Goal: Task Accomplishment & Management: Manage account settings

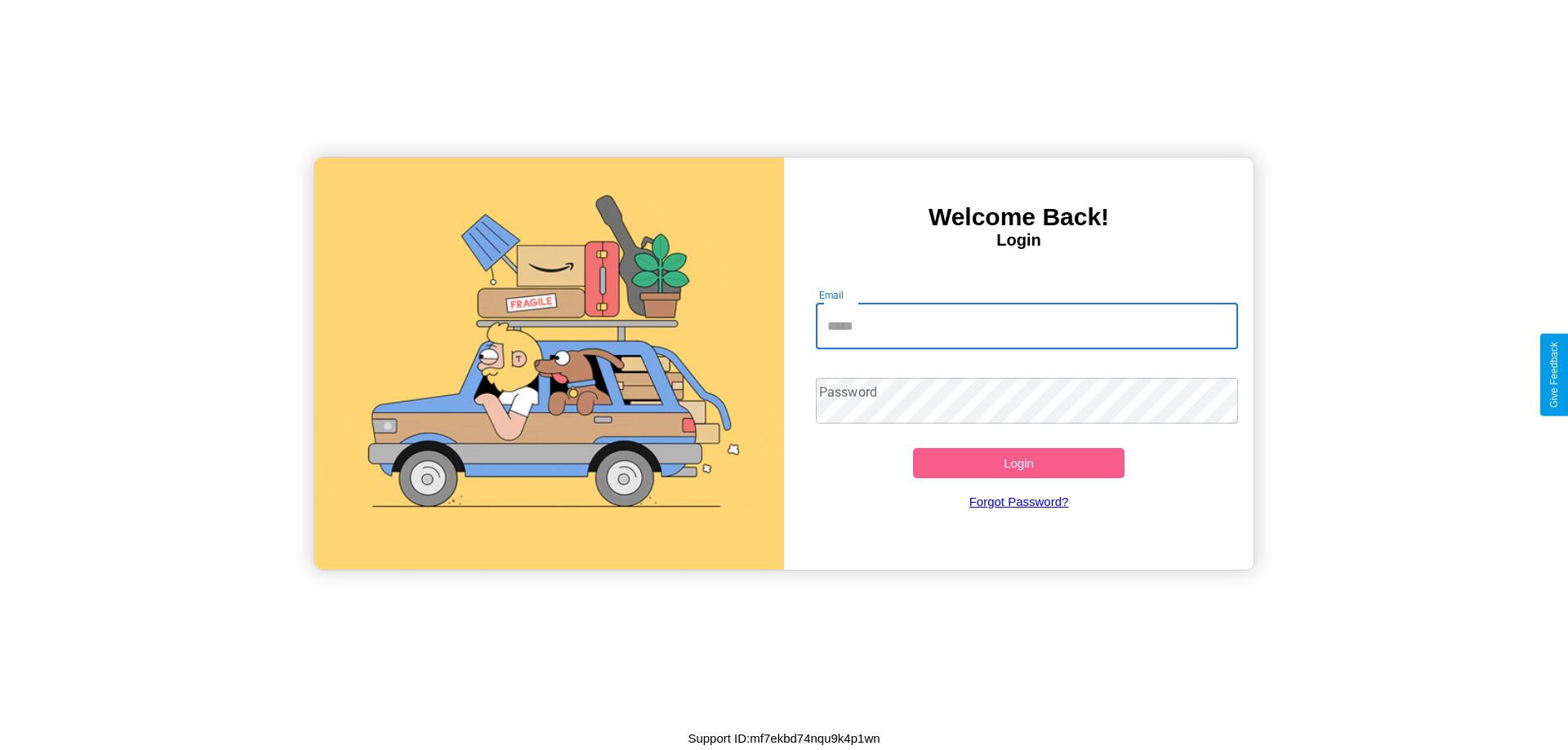
click at [1026, 326] on input "Email" at bounding box center [1027, 327] width 423 height 46
type input "**********"
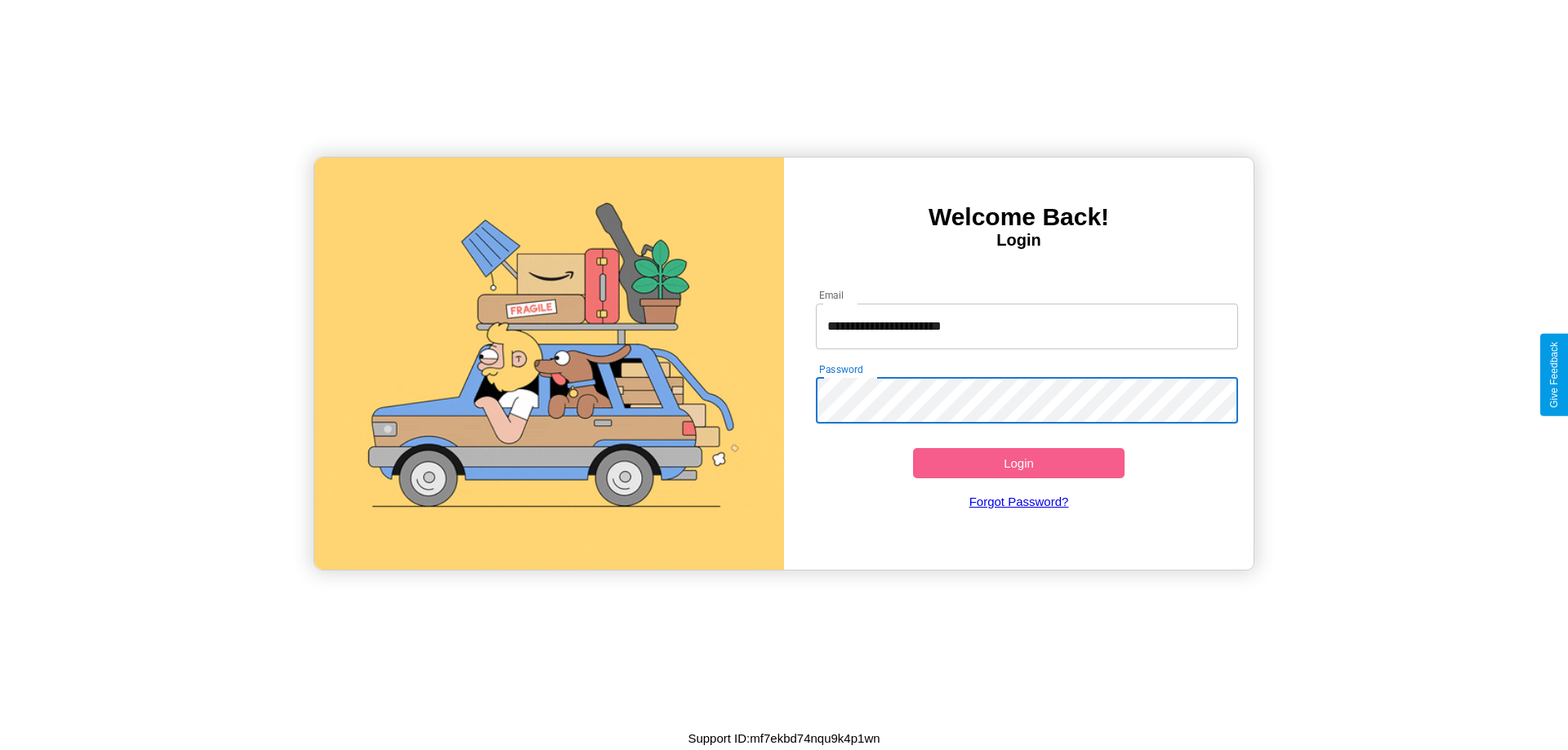
click at [1018, 463] on button "Login" at bounding box center [1018, 463] width 211 height 30
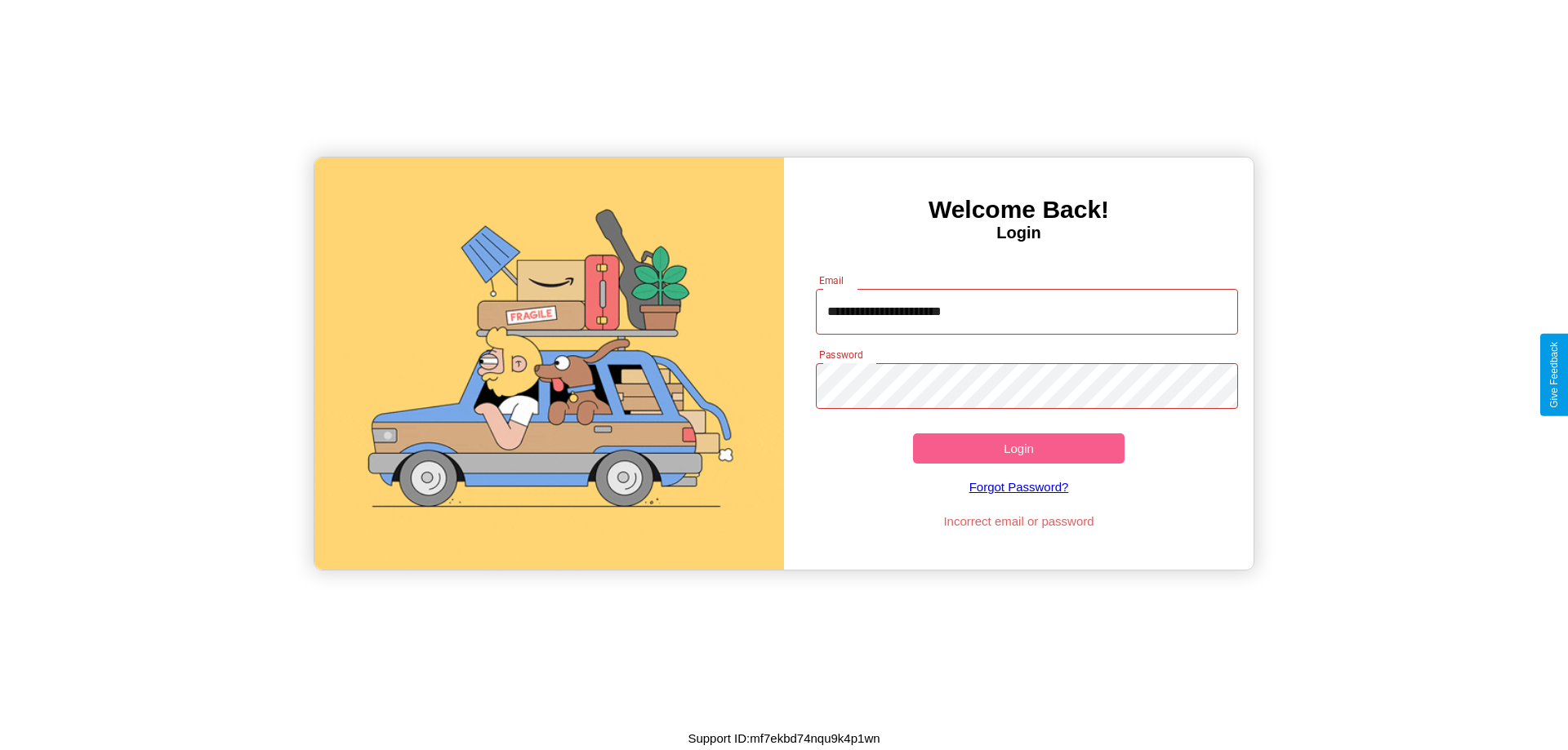
click at [1018, 448] on button "Login" at bounding box center [1018, 448] width 211 height 30
